Goal: Transaction & Acquisition: Book appointment/travel/reservation

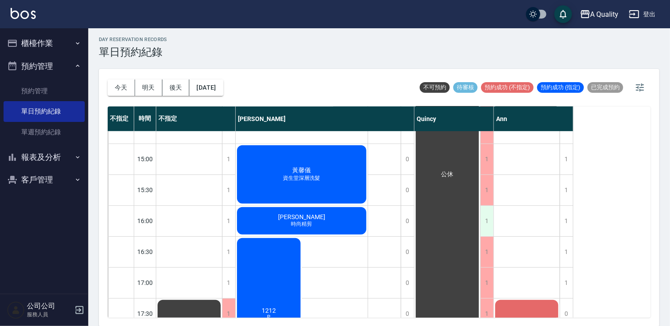
scroll to position [244, 0]
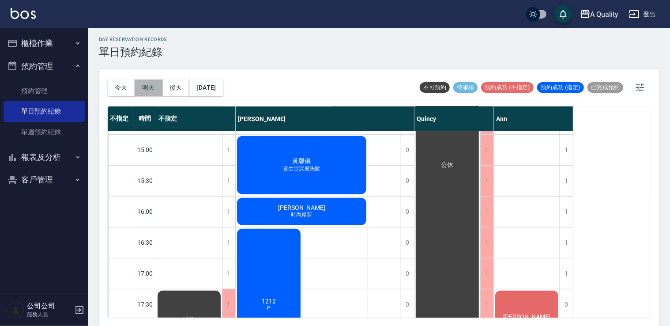
click at [143, 84] on button "明天" at bounding box center [148, 87] width 27 height 16
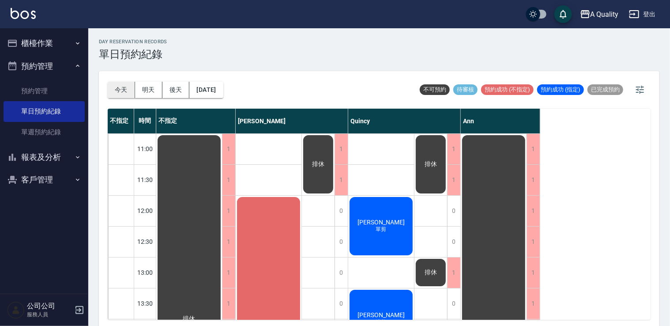
click at [118, 88] on button "今天" at bounding box center [121, 90] width 27 height 16
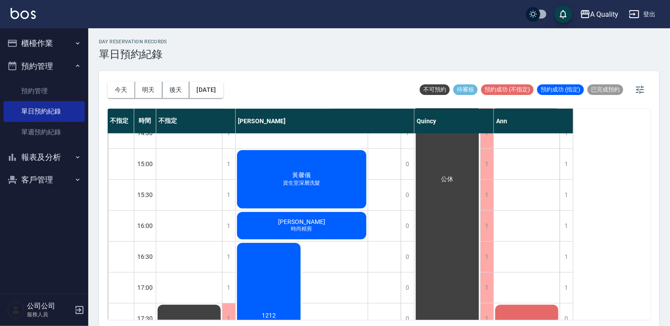
scroll to position [200, 0]
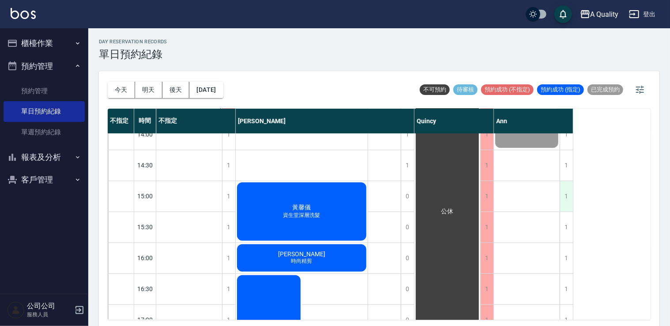
click at [563, 205] on div "1" at bounding box center [566, 196] width 13 height 30
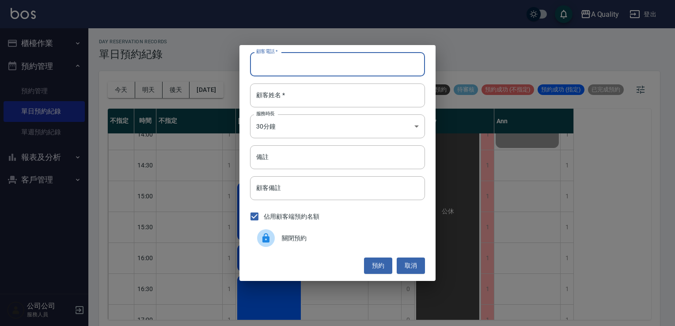
click at [271, 61] on input "顧客電話   *" at bounding box center [337, 64] width 175 height 24
type input "0912964021"
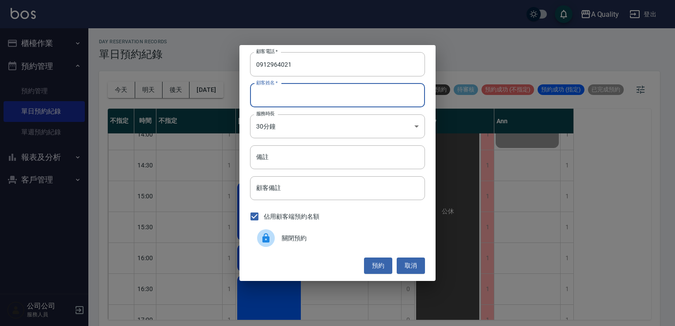
click at [293, 91] on input "顧客姓名   *" at bounding box center [337, 95] width 175 height 24
type input "t"
type input "[PERSON_NAME]"
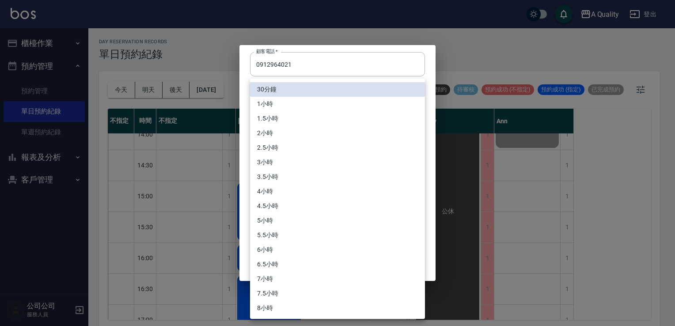
click at [279, 127] on body "A Quality 登出 櫃檯作業 打帳單 帳單列表 營業儀表板 現金收支登錄 每日結帳 排班表 現場電腦打卡 預約管理 預約管理 單日預約紀錄 單週預約紀錄…" at bounding box center [337, 164] width 675 height 328
click at [276, 107] on li "1小時" at bounding box center [337, 104] width 175 height 15
type input "2"
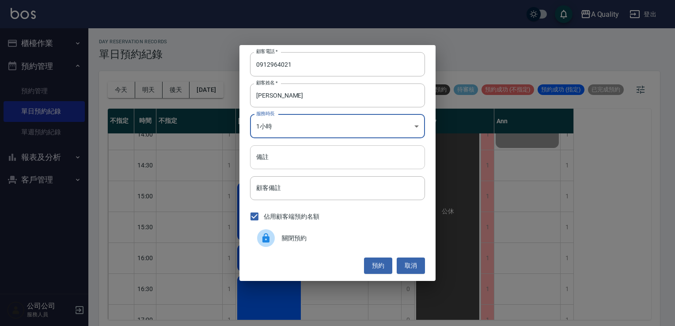
click at [279, 158] on input "備註" at bounding box center [337, 157] width 175 height 24
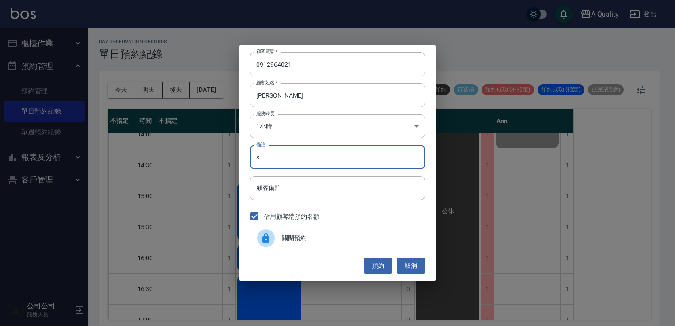
type input "s"
click at [364, 264] on div "預約 取消" at bounding box center [337, 265] width 175 height 16
click at [374, 265] on button "預約" at bounding box center [378, 265] width 28 height 16
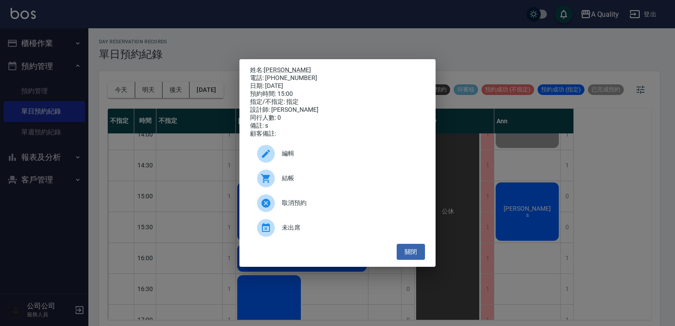
click at [351, 158] on span "編輯" at bounding box center [350, 153] width 136 height 9
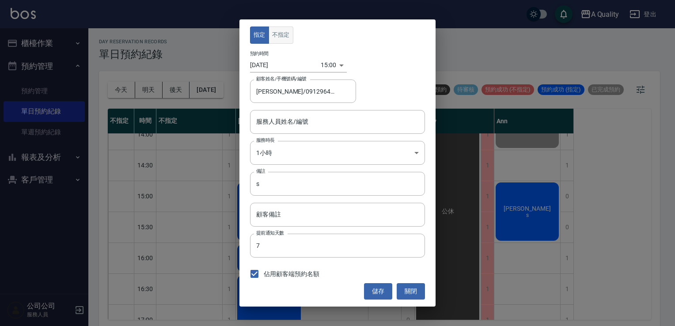
type input "Ann(無代號)"
click at [270, 36] on button "不指定" at bounding box center [280, 34] width 25 height 17
click at [385, 285] on button "儲存" at bounding box center [378, 291] width 28 height 16
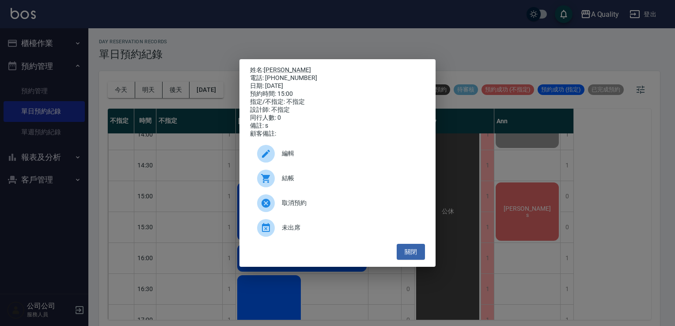
click at [392, 251] on div "關閉" at bounding box center [337, 252] width 175 height 16
drag, startPoint x: 392, startPoint y: 251, endPoint x: 406, endPoint y: 258, distance: 15.4
click at [406, 258] on button "關閉" at bounding box center [410, 252] width 28 height 16
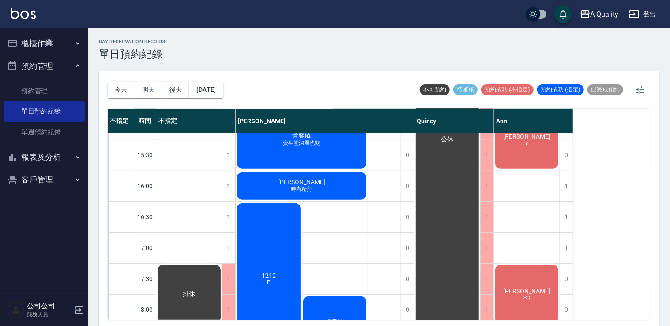
scroll to position [244, 0]
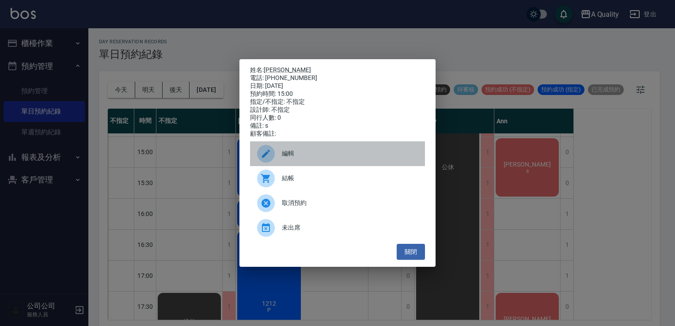
click at [305, 158] on span "編輯" at bounding box center [350, 153] width 136 height 9
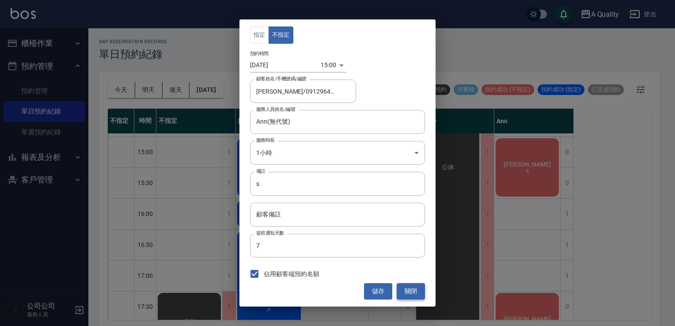
click at [407, 286] on button "關閉" at bounding box center [410, 291] width 28 height 16
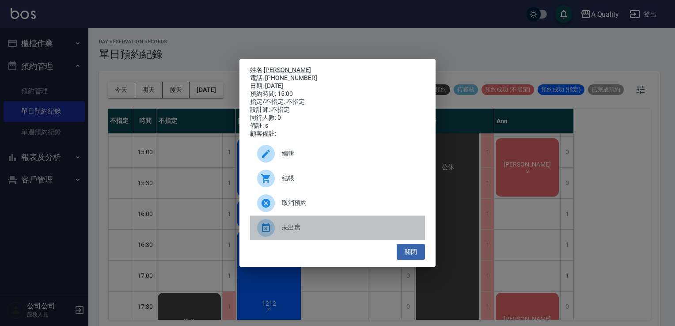
click at [283, 231] on span "未出席" at bounding box center [350, 227] width 136 height 9
